Goal: Task Accomplishment & Management: Use online tool/utility

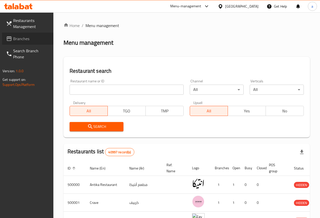
click at [22, 39] on span "Branches" at bounding box center [31, 39] width 36 height 6
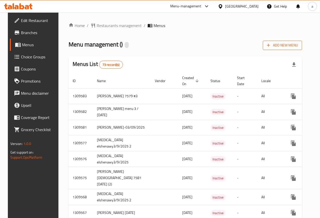
click at [298, 46] on span "Add New Menu" at bounding box center [282, 45] width 31 height 6
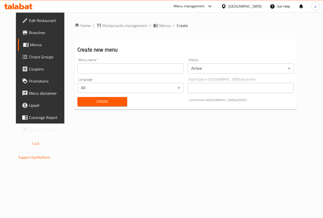
click at [138, 73] on input "text" at bounding box center [131, 68] width 106 height 10
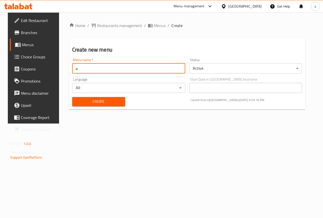
type input "ahmed emadeldin 2954"
click at [108, 100] on span "Create" at bounding box center [98, 102] width 45 height 6
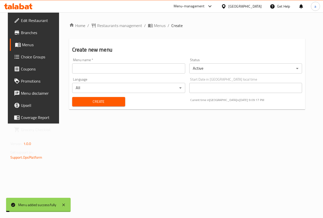
click at [222, 69] on body "Menu added successfully ​ Menu-management Egypt Get Help a Edit Restaurant Bran…" at bounding box center [161, 115] width 323 height 206
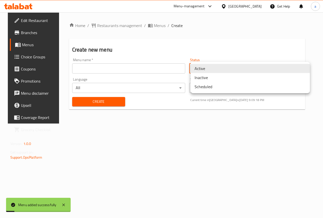
click at [216, 78] on li "Inactive" at bounding box center [250, 77] width 119 height 9
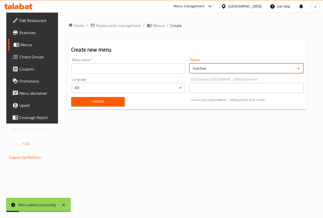
click at [114, 103] on span "Create" at bounding box center [97, 102] width 45 height 6
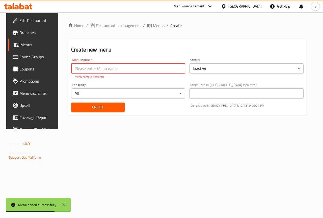
click at [35, 50] on link "Menus" at bounding box center [34, 45] width 52 height 12
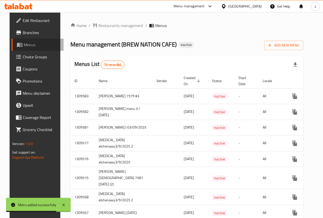
click at [35, 50] on link "Menus" at bounding box center [38, 45] width 52 height 12
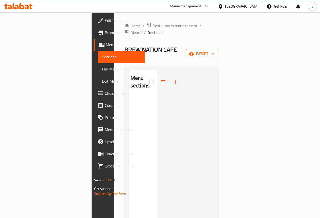
click at [194, 51] on icon "button" at bounding box center [191, 53] width 5 height 5
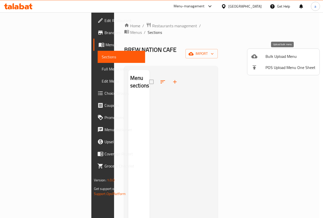
click at [273, 57] on span "Bulk Upload Menu" at bounding box center [291, 56] width 50 height 6
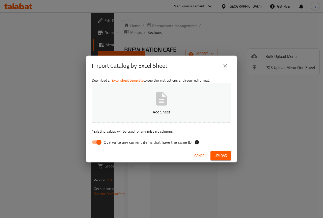
click at [94, 143] on input "Overwrite any current items that have the same ID." at bounding box center [99, 142] width 29 height 10
checkbox input "false"
click at [215, 152] on button "Upload" at bounding box center [221, 155] width 21 height 9
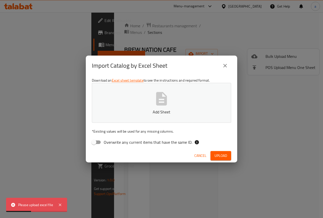
click at [161, 105] on icon "button" at bounding box center [161, 98] width 11 height 13
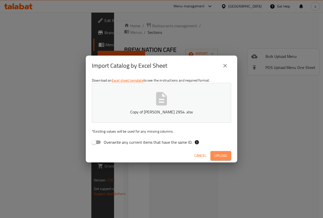
click at [222, 158] on span "Upload" at bounding box center [221, 156] width 13 height 6
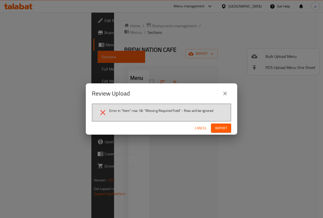
click at [222, 94] on button "close" at bounding box center [225, 93] width 12 height 12
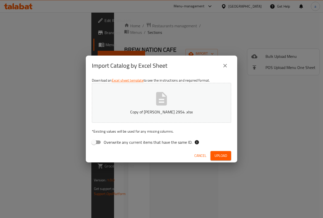
click at [201, 158] on span "Cancel" at bounding box center [201, 156] width 12 height 6
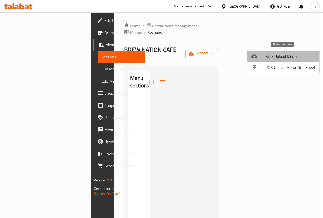
click at [264, 55] on div at bounding box center [259, 56] width 14 height 6
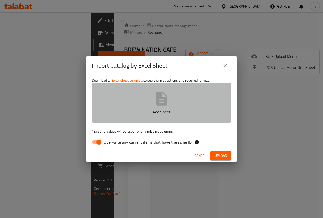
click at [176, 106] on button "Add Sheet" at bounding box center [161, 103] width 139 height 40
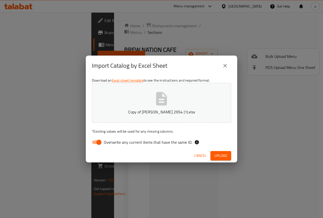
click at [218, 154] on span "Upload" at bounding box center [221, 156] width 13 height 6
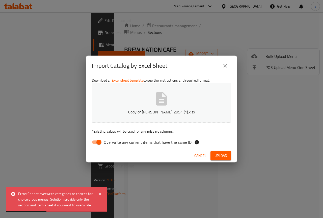
click at [230, 154] on button "Upload" at bounding box center [221, 155] width 21 height 9
click at [100, 143] on input "Overwrite any current items that have the same ID." at bounding box center [99, 142] width 29 height 10
checkbox input "false"
click at [233, 156] on div "Cancel Upload" at bounding box center [162, 155] width 152 height 13
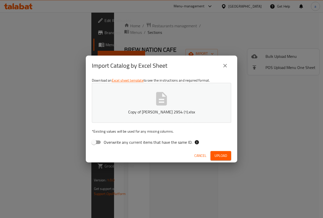
click at [232, 156] on div "Cancel Upload" at bounding box center [162, 155] width 152 height 13
click at [228, 157] on button "Upload" at bounding box center [221, 155] width 21 height 9
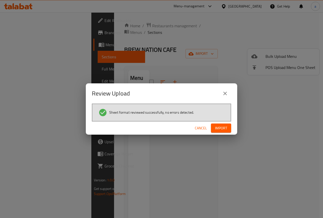
click at [217, 127] on span "Import" at bounding box center [221, 128] width 12 height 6
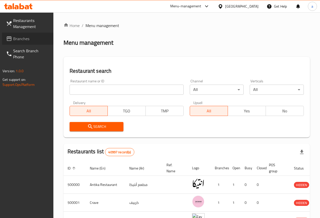
click at [31, 38] on span "Branches" at bounding box center [31, 39] width 36 height 6
